Goal: Task Accomplishment & Management: Manage account settings

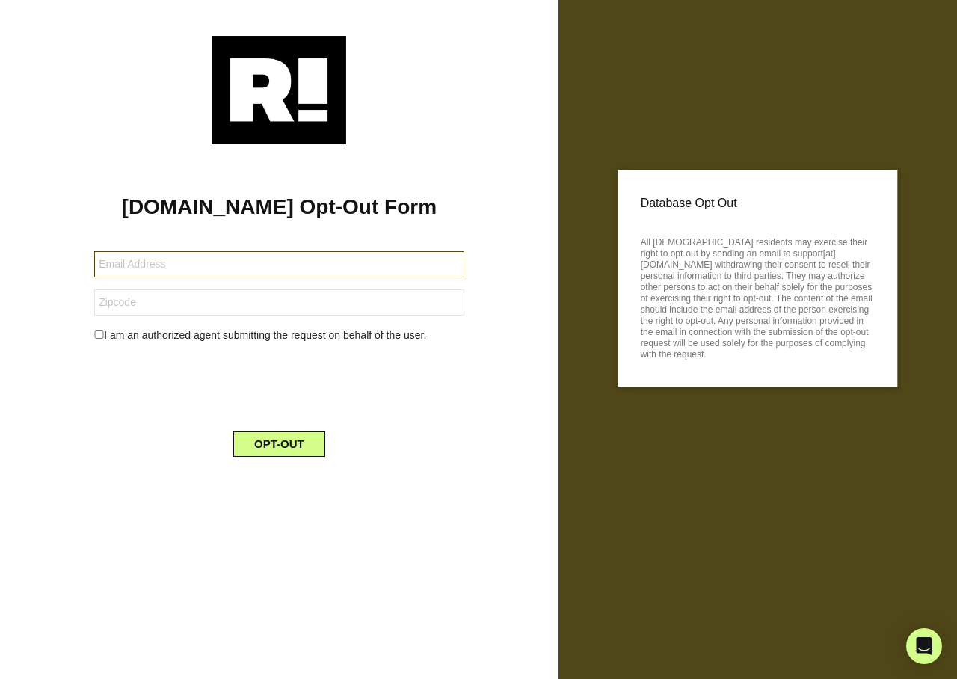
type input "[EMAIL_ADDRESS][DOMAIN_NAME]"
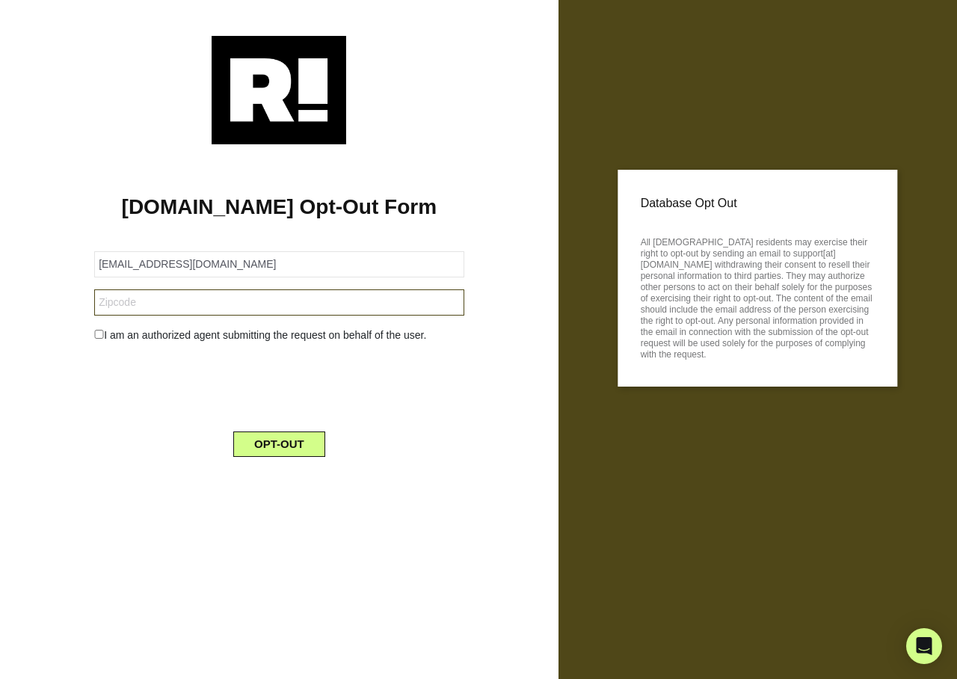
type input "07062"
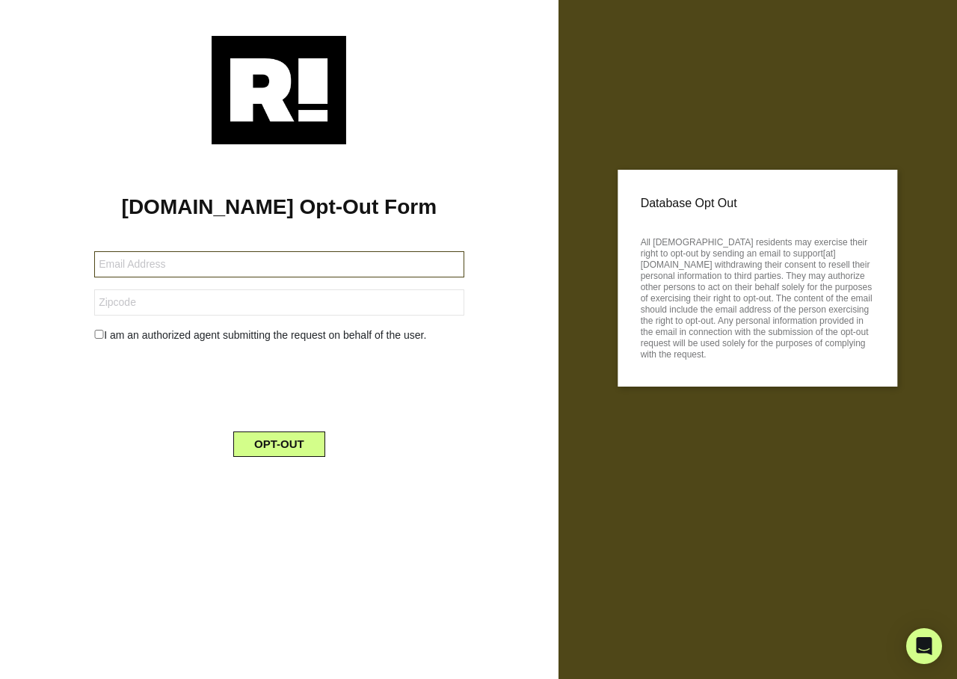
type input "josepheugeneblacksr@gmail.com"
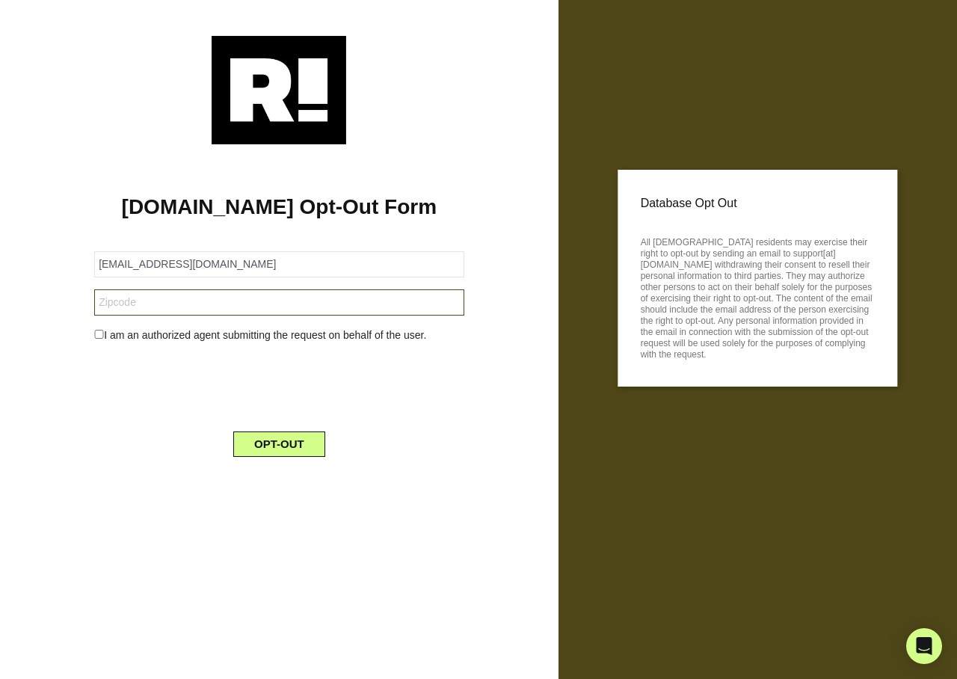
type input "76502"
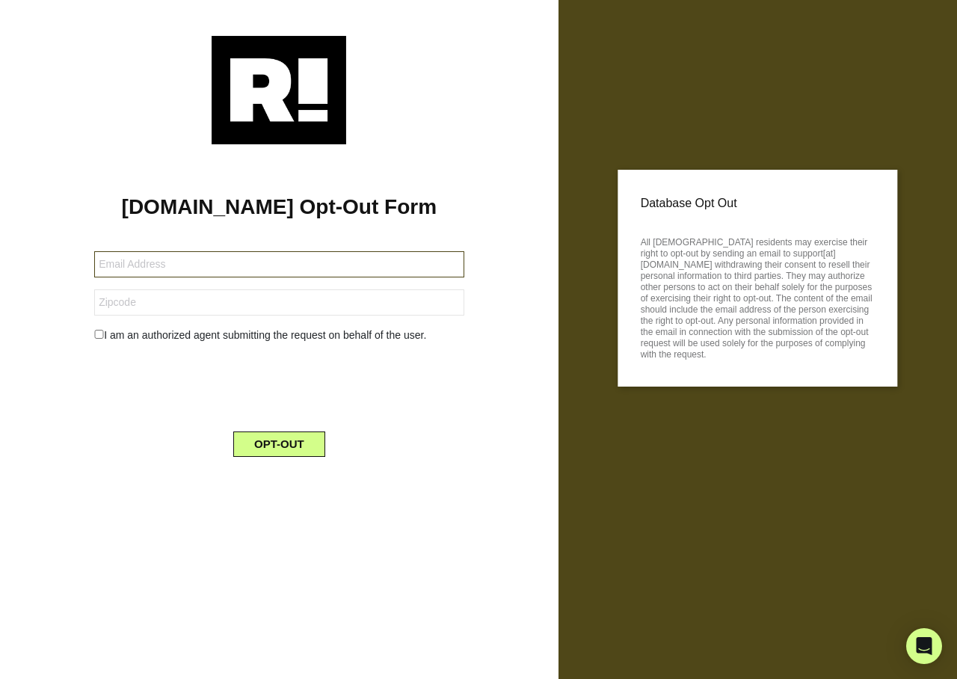
type input "ann_h@rocketmail.com"
type input "79505"
type input "[EMAIL_ADDRESS][DOMAIN_NAME]"
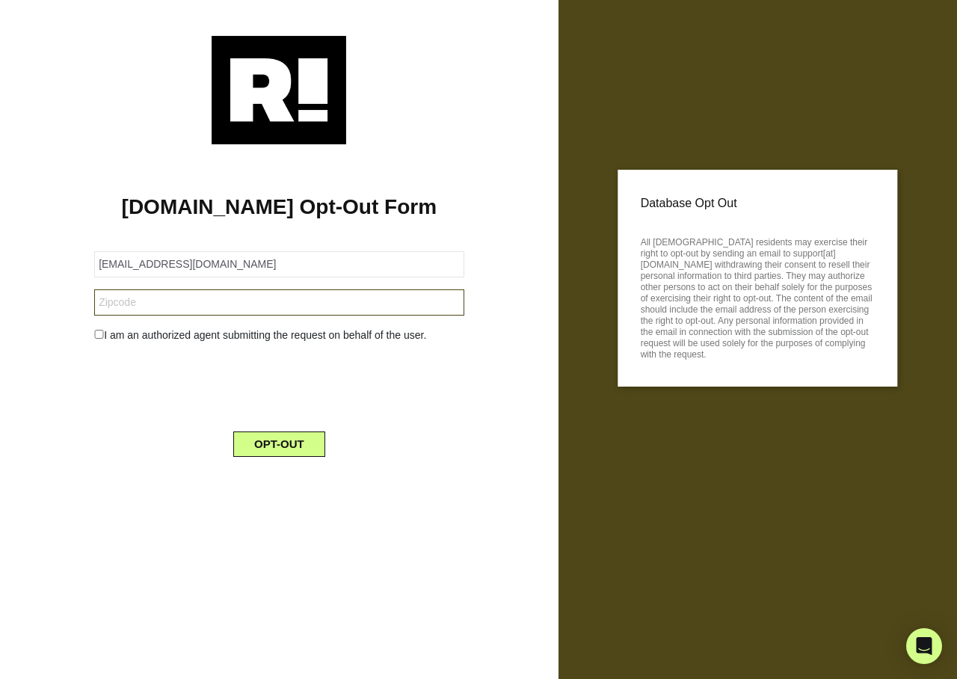
type input "54935"
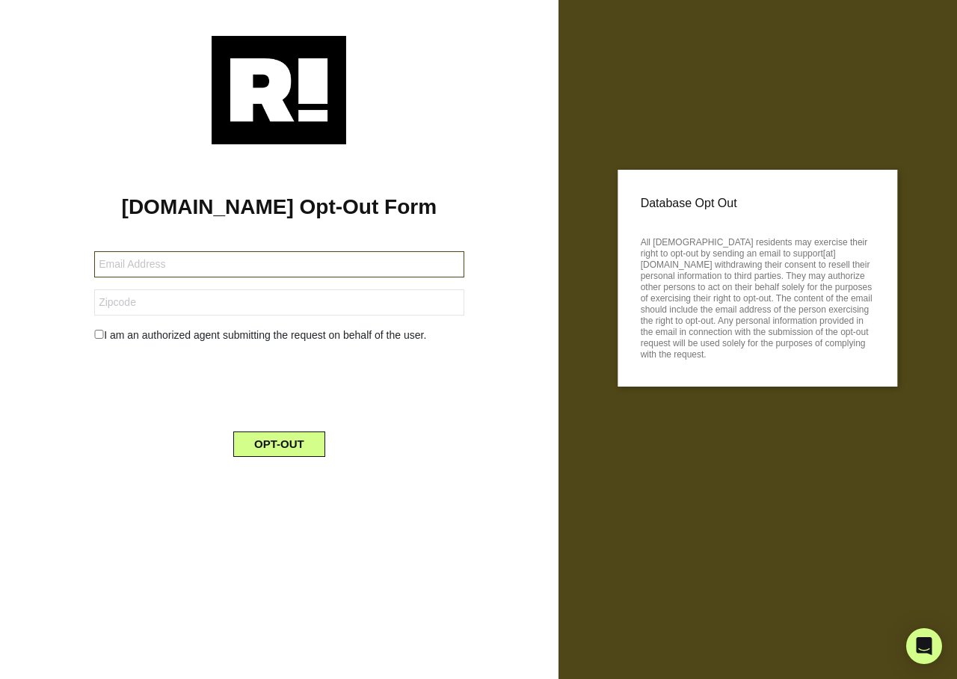
type input "[EMAIL_ADDRESS][DOMAIN_NAME]"
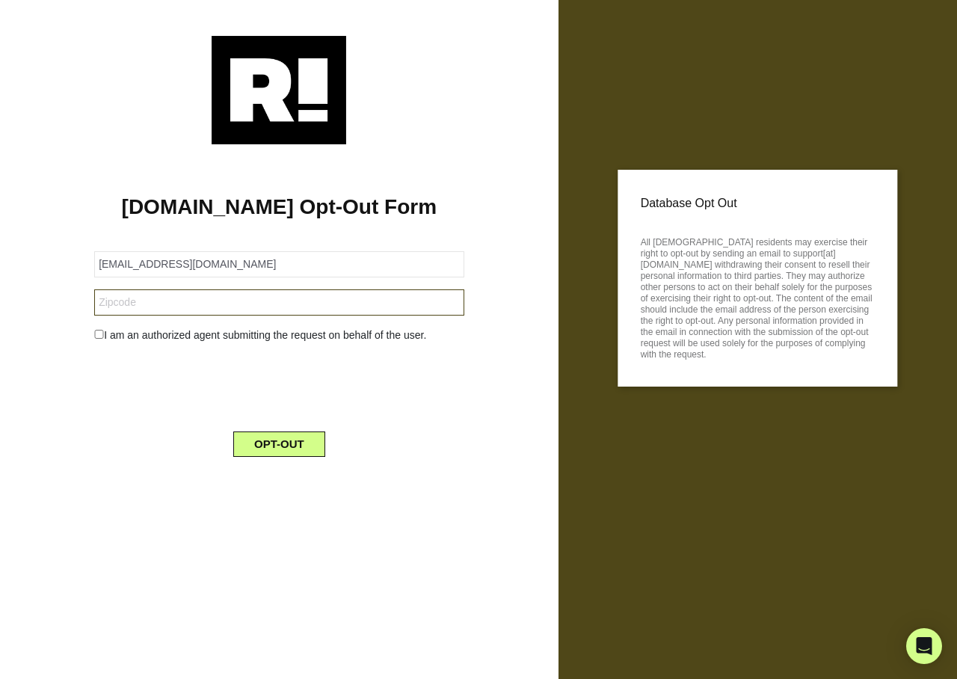
type input "10459"
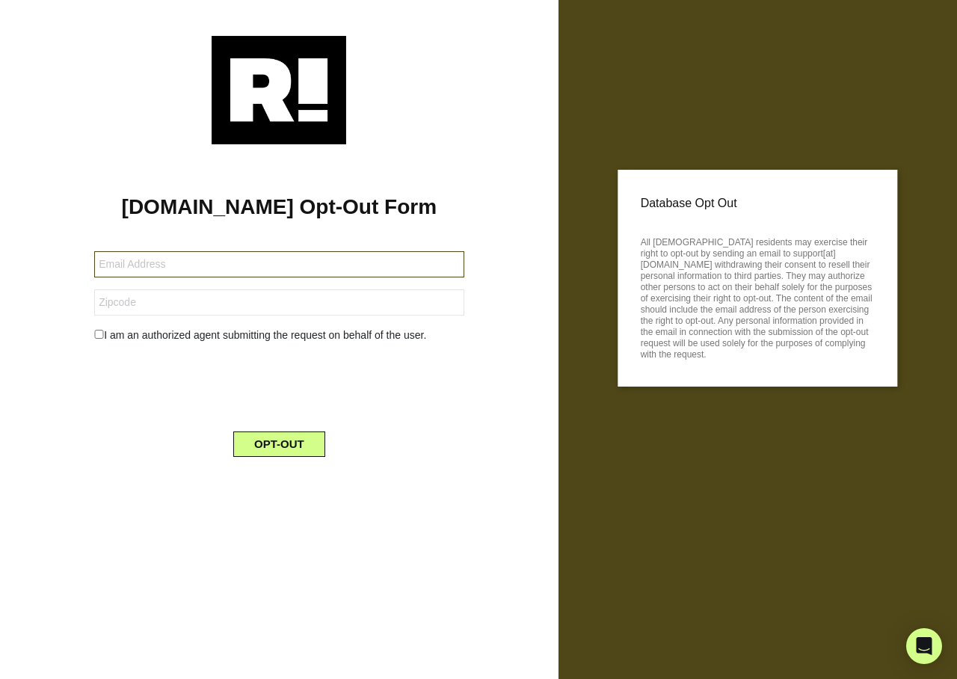
type input "sidius@me.com"
type input "75054"
type input "[EMAIL_ADDRESS][DOMAIN_NAME]"
type input "49120"
type input "corrievivian@gmail.com"
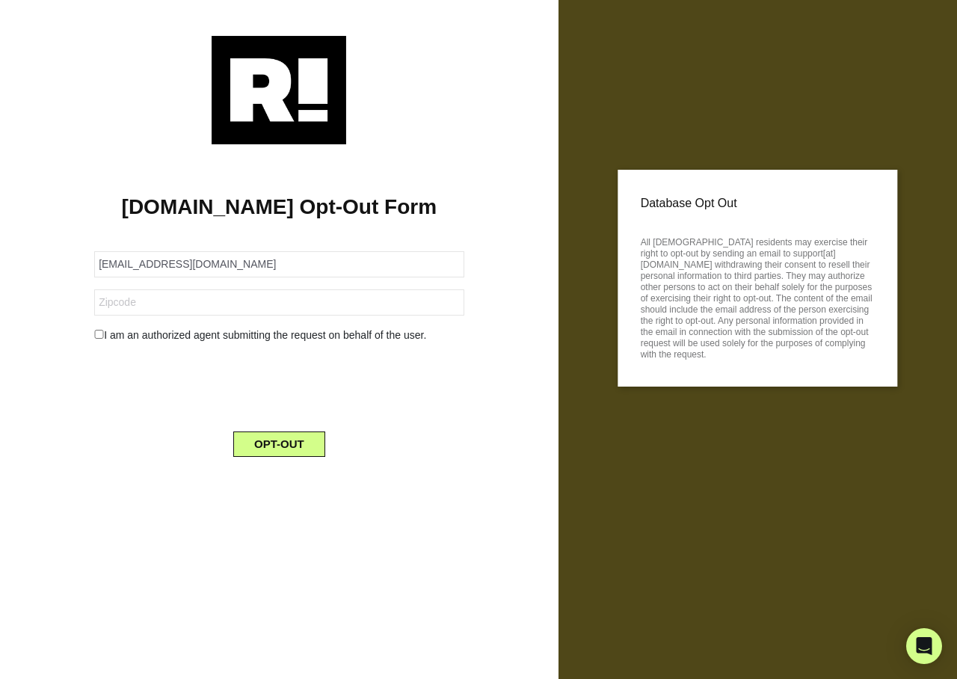
type input "62294"
type input "pvwhit@yahoo.com"
type input "32081"
type input "[EMAIL_ADDRESS][DOMAIN_NAME]"
type input "77384"
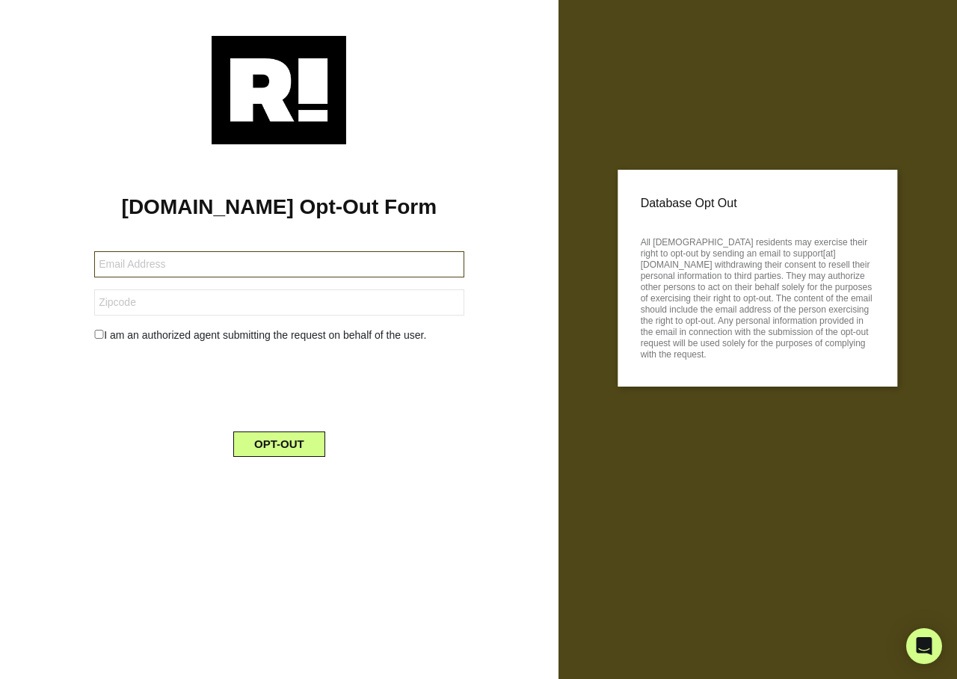
type input "carolinezagorski@gmail.com"
type input "80909"
type input "[EMAIL_ADDRESS][DOMAIN_NAME]"
type input "92653"
type input "[EMAIL_ADDRESS][DOMAIN_NAME]"
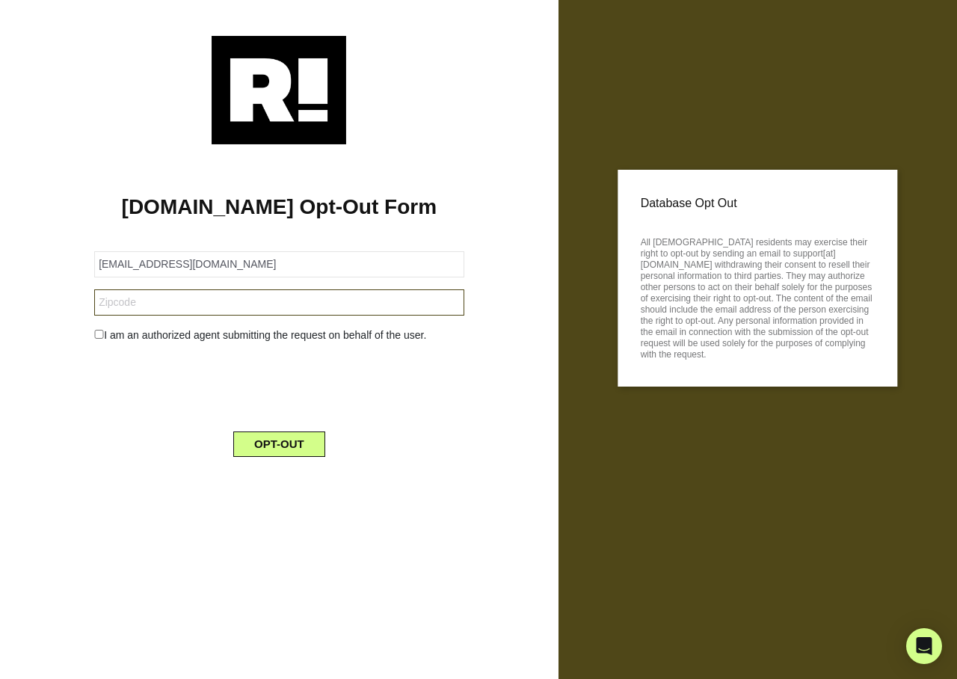
type input "32086"
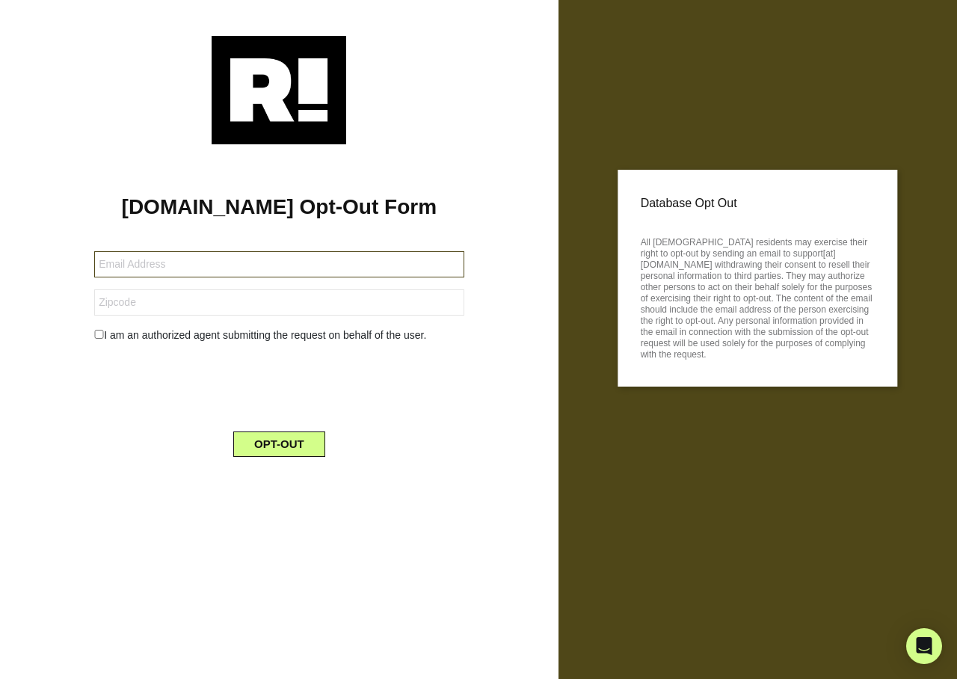
type input "jkendrick13@msn.com"
type input "75491"
type input "[EMAIL_ADDRESS][PERSON_NAME][DOMAIN_NAME]"
type input "84123"
type input "[EMAIL_ADDRESS][DOMAIN_NAME]"
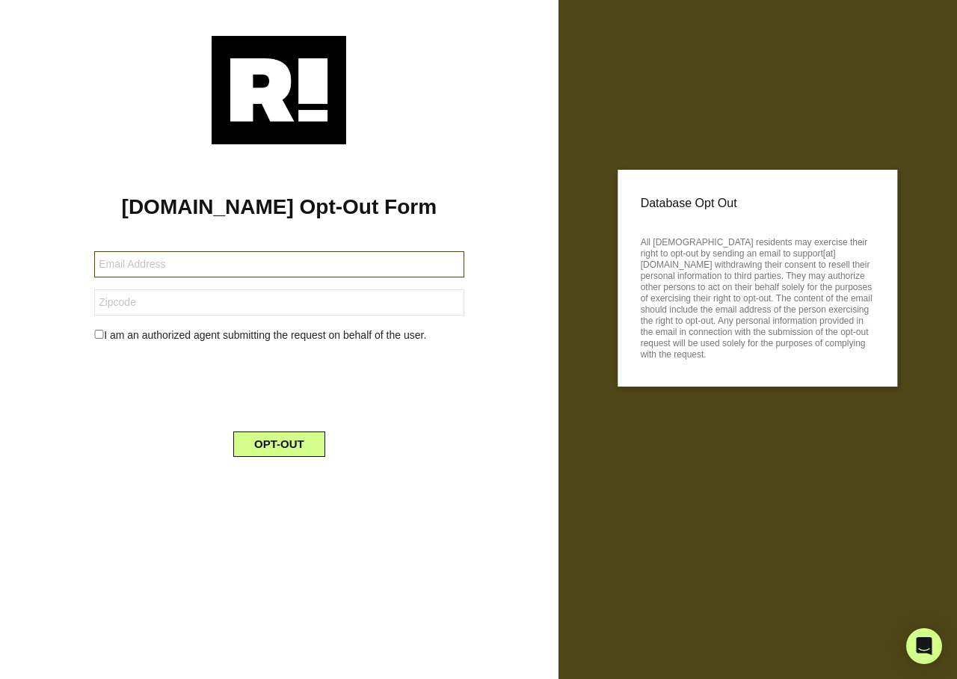
type input "84404"
type input "[EMAIL_ADDRESS][DOMAIN_NAME]"
type input "46012"
type input "[EMAIL_ADDRESS][DOMAIN_NAME]"
type input "97034"
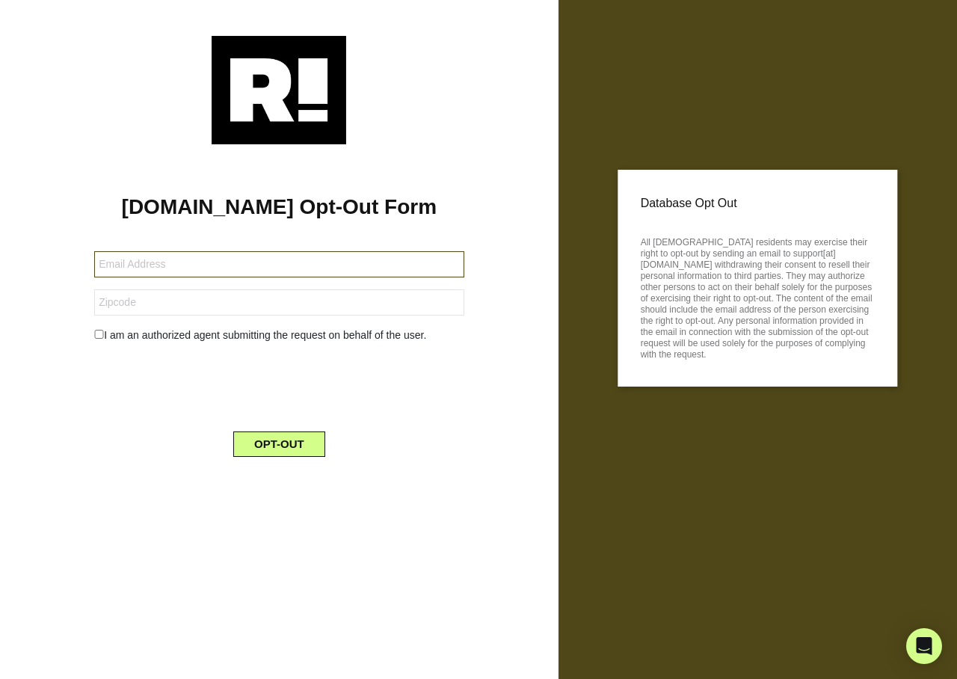
type input "[PERSON_NAME][EMAIL_ADDRESS][DOMAIN_NAME]"
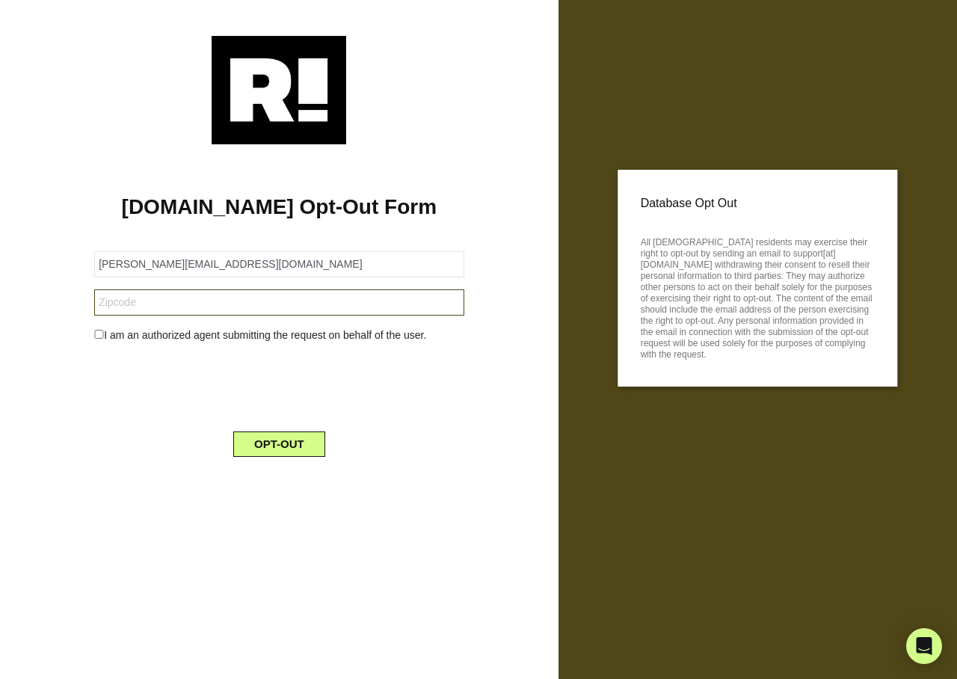
type input "29910"
